Goal: Communication & Community: Answer question/provide support

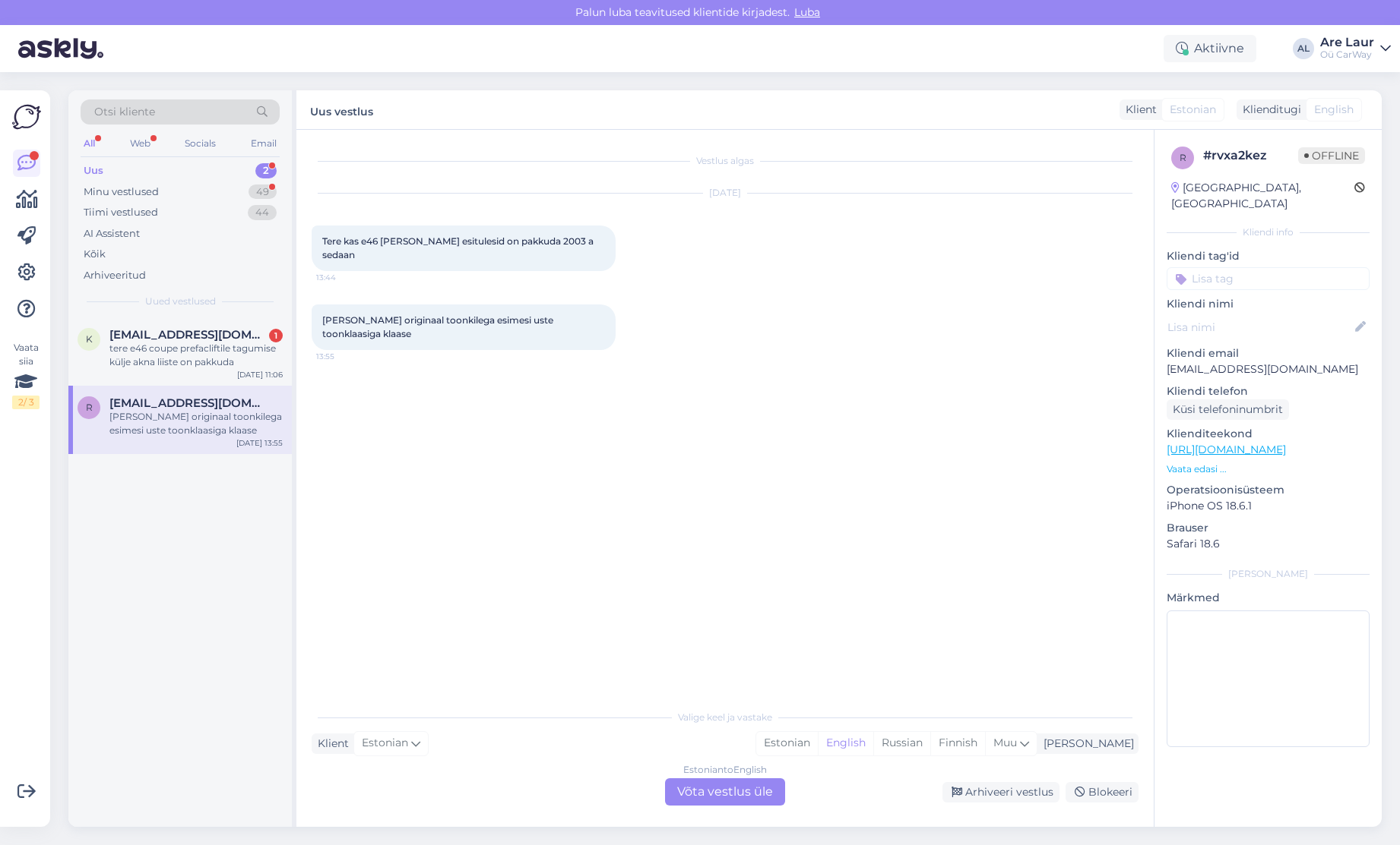
click at [190, 412] on div "[PERSON_NAME] originaal toonkilega esimesi uste toonklaasiga klaase" at bounding box center [196, 423] width 173 height 27
click at [178, 360] on div "tere e46 coupe prefacliftile tagumise külje akna liiste on pakkuda" at bounding box center [196, 355] width 173 height 27
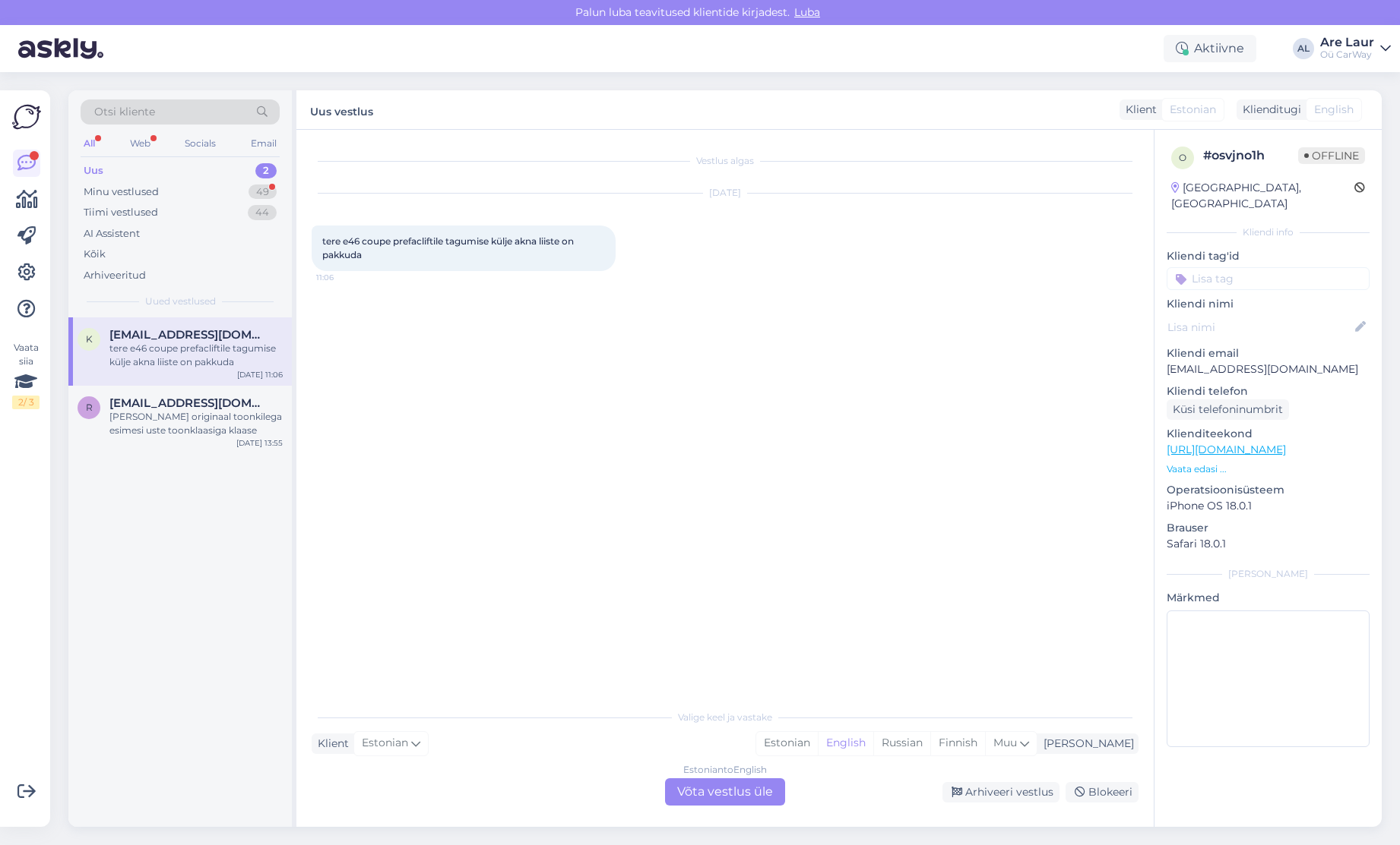
click at [707, 789] on div "Estonian to English Võta vestlus üle" at bounding box center [724, 792] width 120 height 27
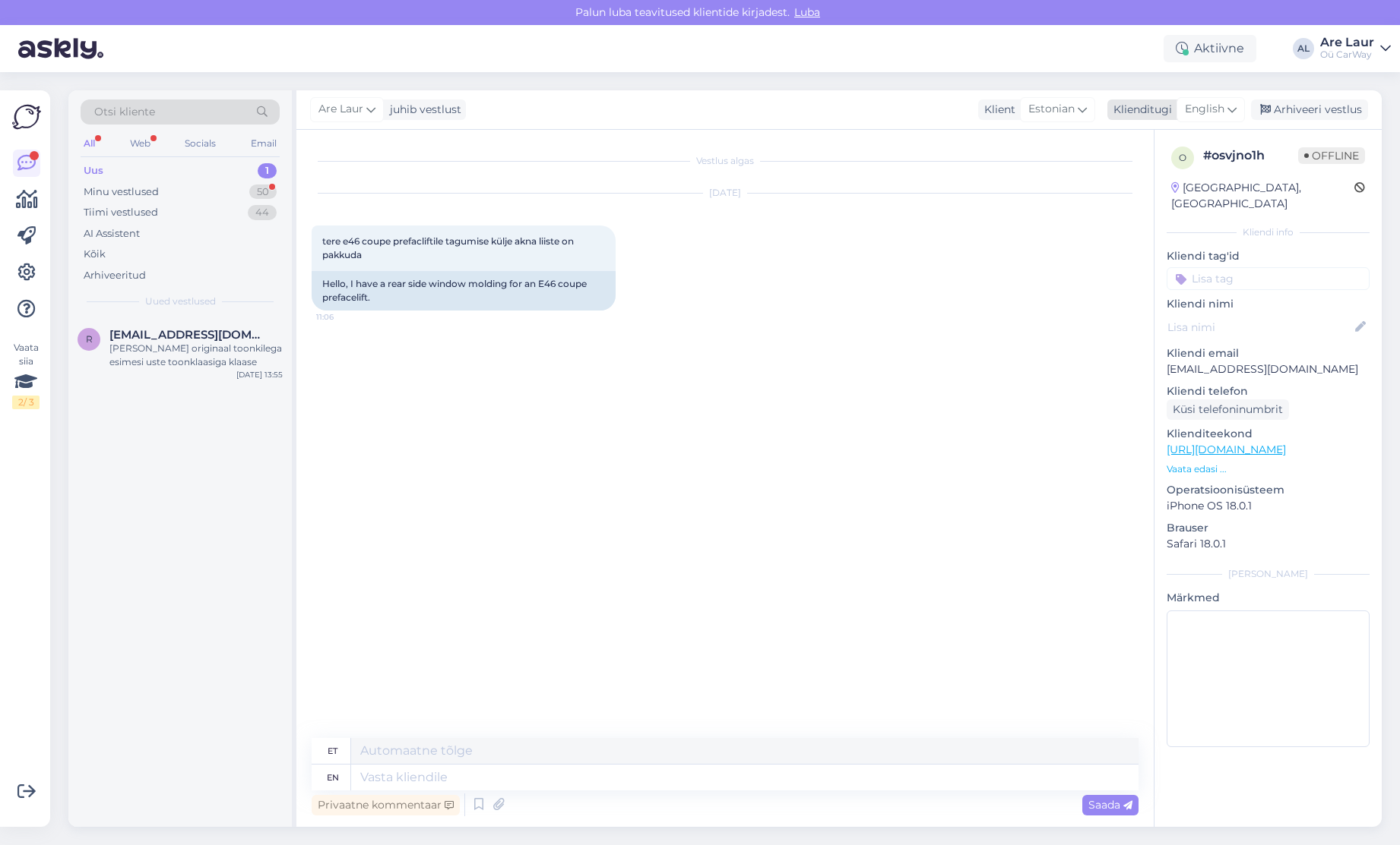
click at [1209, 109] on span "English" at bounding box center [1204, 108] width 39 height 17
type input "est"
click at [1166, 180] on link "Estonian" at bounding box center [1176, 177] width 167 height 24
click at [554, 770] on textarea at bounding box center [724, 774] width 827 height 31
type textarea "Tere, Ei ole pakkuda neid asju hetkel."
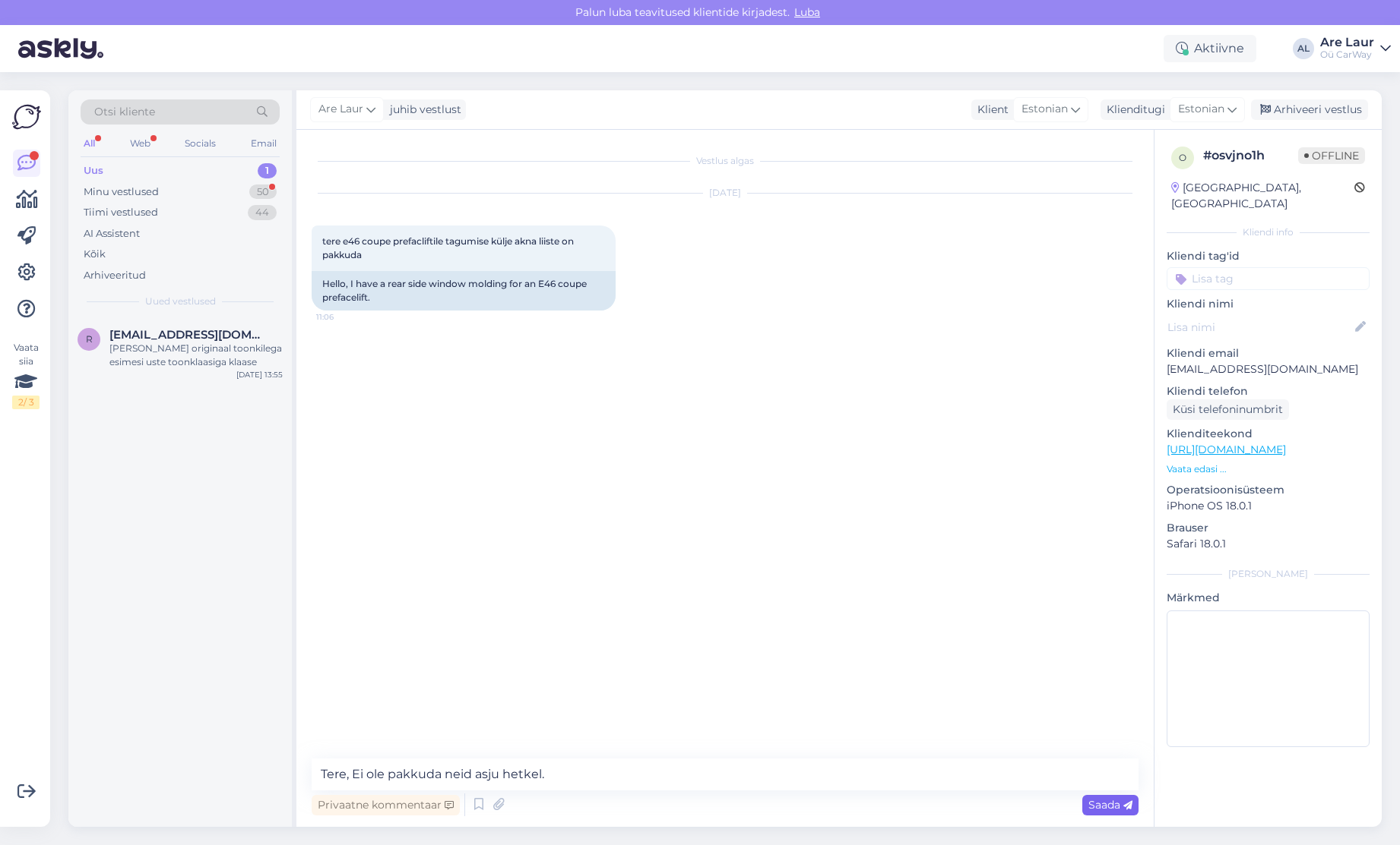
click at [1113, 797] on div "Saada" at bounding box center [1110, 805] width 56 height 20
click at [171, 360] on div "[PERSON_NAME] originaal toonkilega esimesi uste toonklaasiga klaase" at bounding box center [196, 355] width 173 height 27
